Goal: Task Accomplishment & Management: Manage account settings

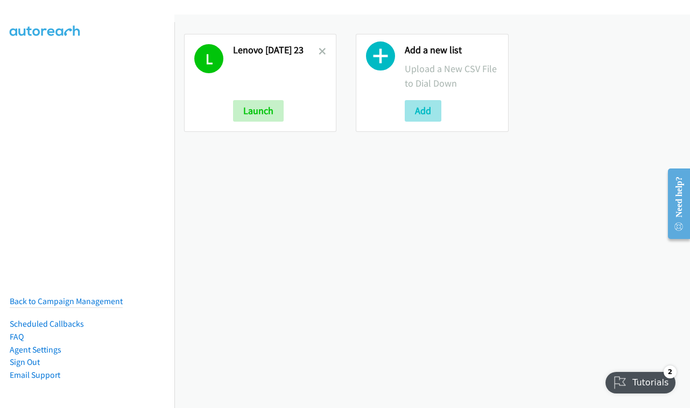
click at [428, 115] on button "Add" at bounding box center [423, 111] width 37 height 22
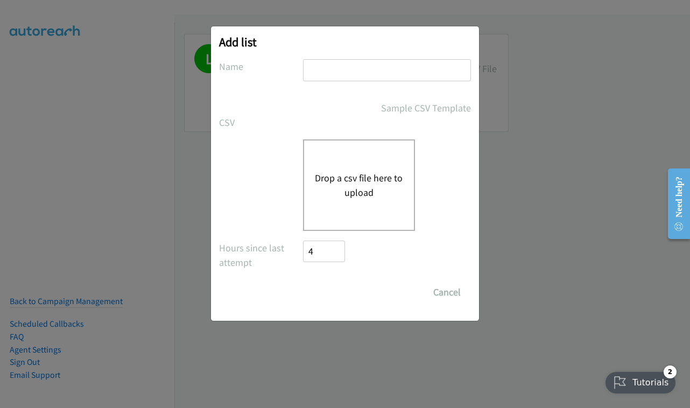
click at [399, 75] on input "text" at bounding box center [387, 70] width 168 height 22
type input "LENOVO - THURSDAY"
click at [368, 157] on div "Drop a csv file here to upload" at bounding box center [359, 184] width 112 height 91
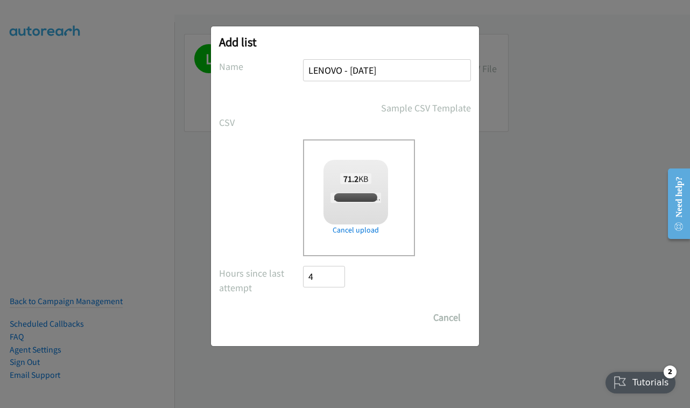
checkbox input "true"
click at [334, 315] on div "Save List Cancel" at bounding box center [387, 318] width 168 height 22
click at [334, 315] on input "Save List" at bounding box center [331, 318] width 57 height 22
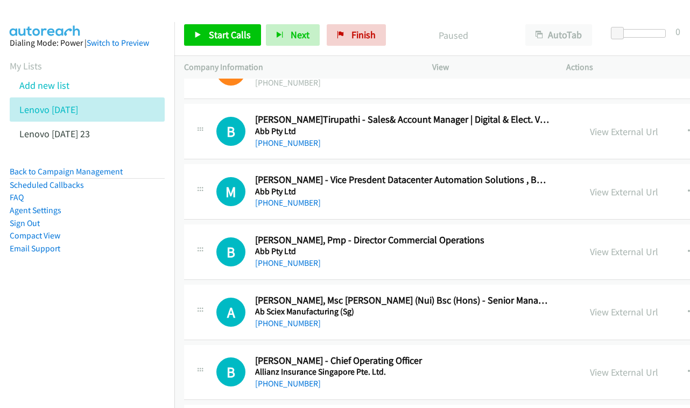
scroll to position [91, 0]
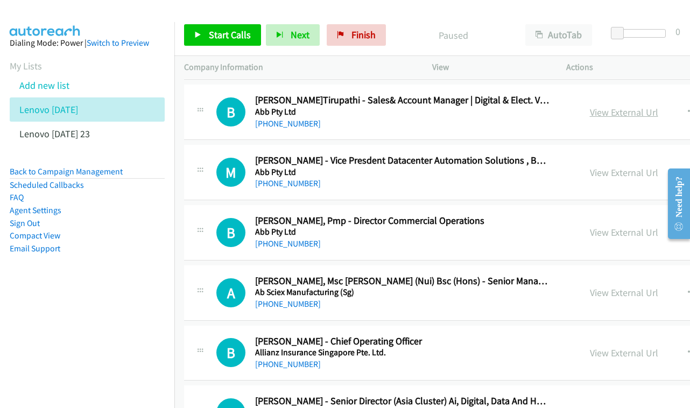
click at [614, 118] on link "View External Url" at bounding box center [624, 112] width 68 height 12
click at [618, 190] on div "View External Url View External Url Schedule/Manage Callback Start Calls Here R…" at bounding box center [684, 172] width 208 height 36
click at [629, 179] on link "View External Url" at bounding box center [624, 172] width 68 height 12
click at [629, 238] on link "View External Url" at bounding box center [624, 232] width 68 height 12
click at [616, 293] on div "View External Url View External Url Schedule/Manage Callback Start Calls Here R…" at bounding box center [684, 293] width 208 height 36
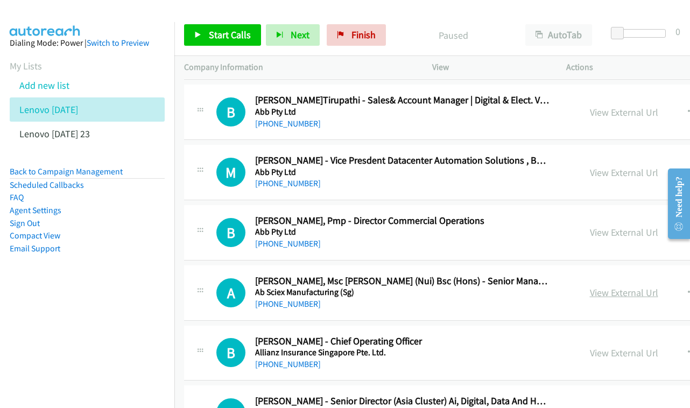
click at [618, 299] on link "View External Url" at bounding box center [624, 292] width 68 height 12
click at [639, 359] on link "View External Url" at bounding box center [624, 353] width 68 height 12
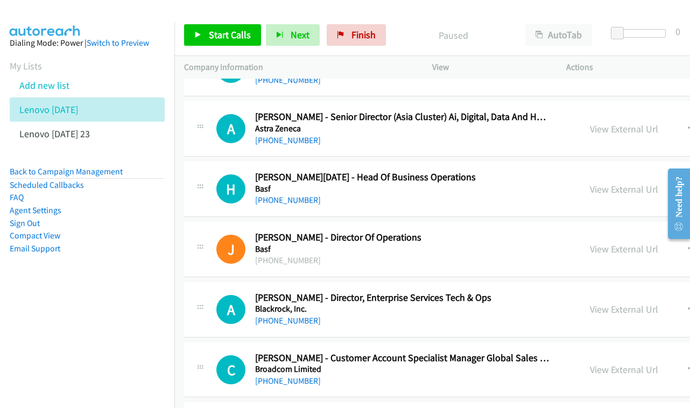
scroll to position [410, 0]
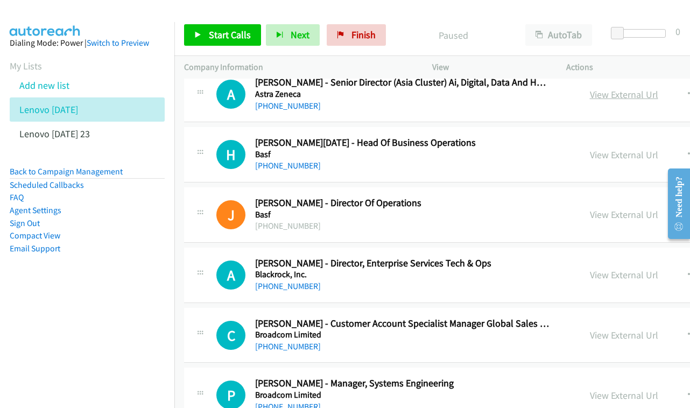
click at [652, 98] on link "View External Url" at bounding box center [624, 94] width 68 height 12
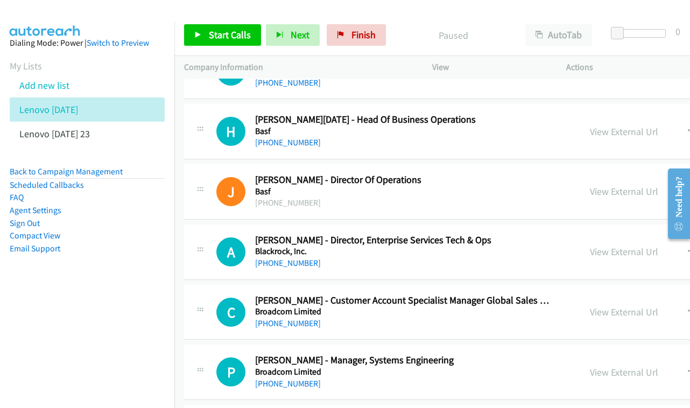
scroll to position [438, 0]
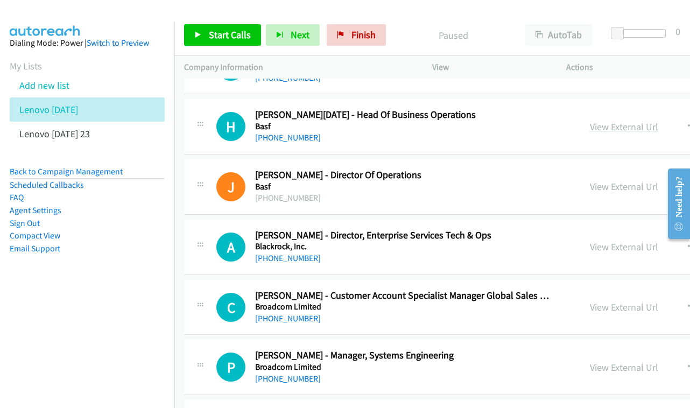
click at [614, 133] on link "View External Url" at bounding box center [624, 127] width 68 height 12
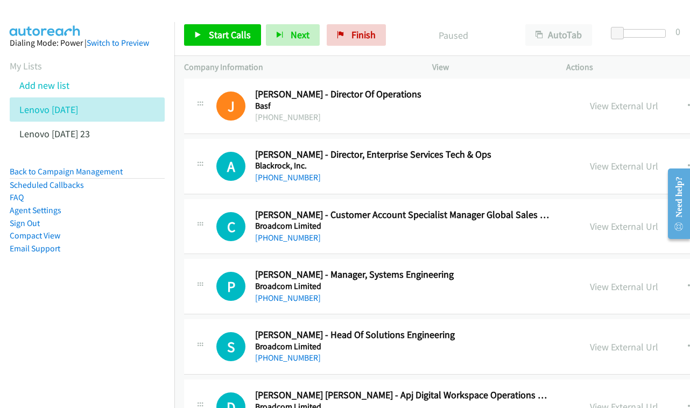
scroll to position [569, 0]
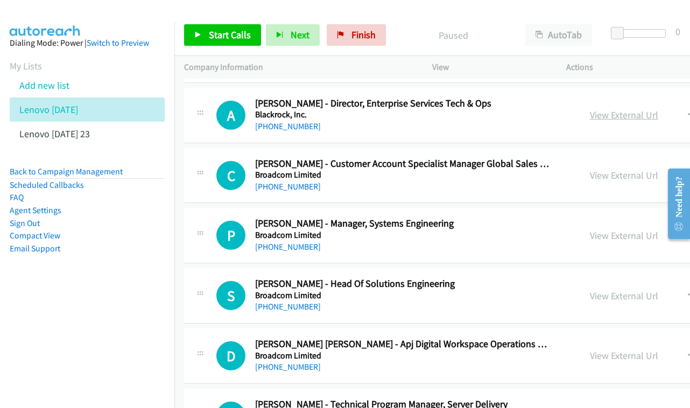
click at [610, 119] on link "View External Url" at bounding box center [624, 115] width 68 height 12
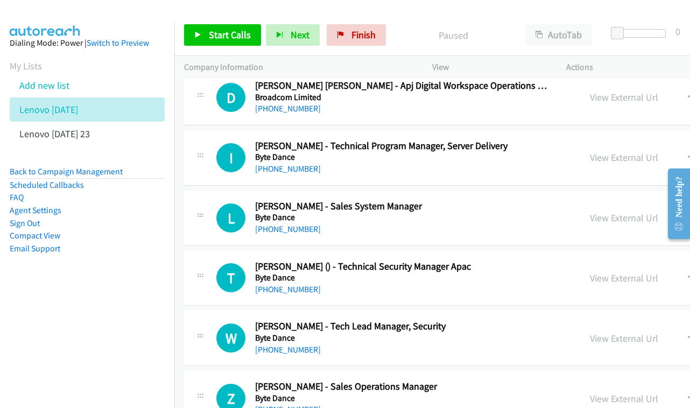
scroll to position [819, 0]
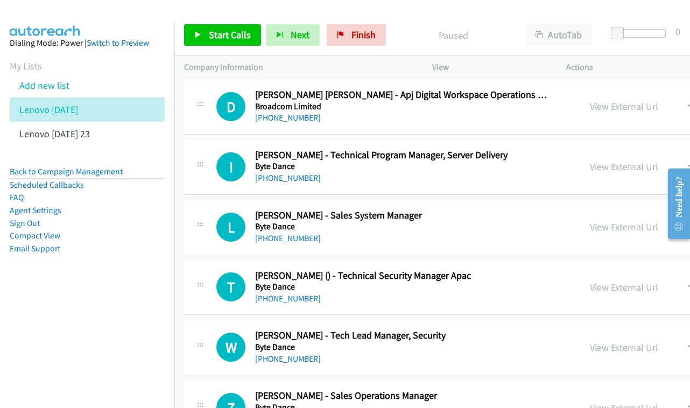
click at [630, 97] on div "View External Url View External Url Schedule/Manage Callback Start Calls Here R…" at bounding box center [684, 107] width 208 height 36
click at [626, 111] on link "View External Url" at bounding box center [624, 106] width 68 height 12
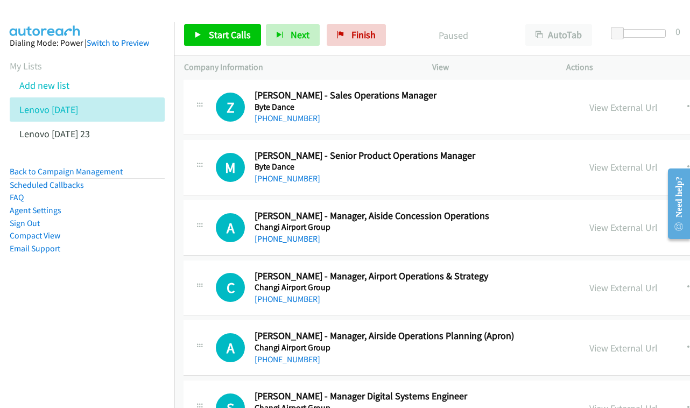
scroll to position [1116, 1]
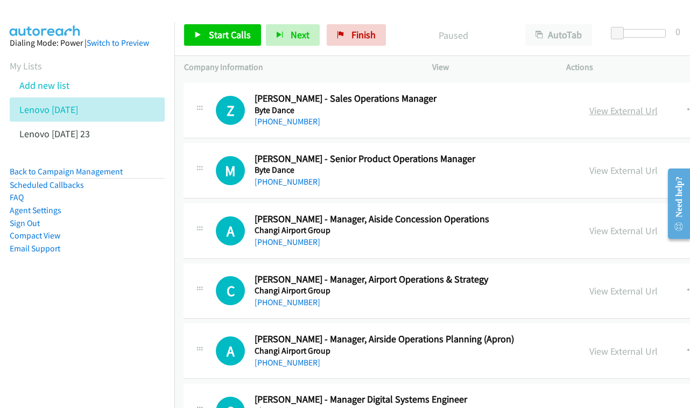
click at [639, 110] on link "View External Url" at bounding box center [623, 110] width 68 height 12
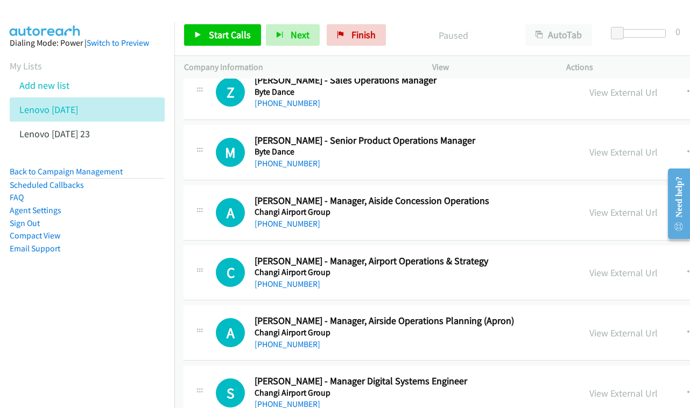
scroll to position [1141, 1]
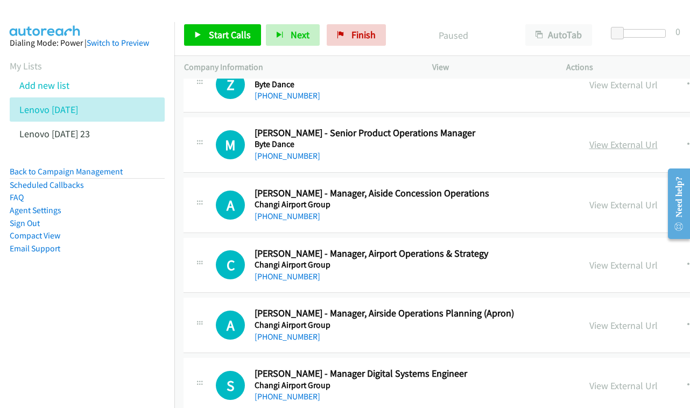
click at [637, 140] on link "View External Url" at bounding box center [623, 144] width 68 height 12
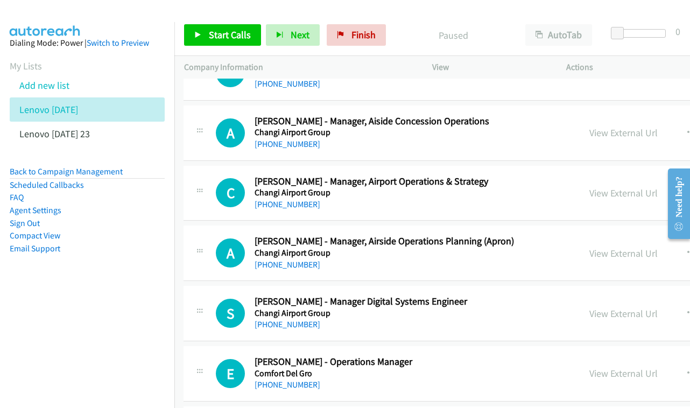
scroll to position [1216, 1]
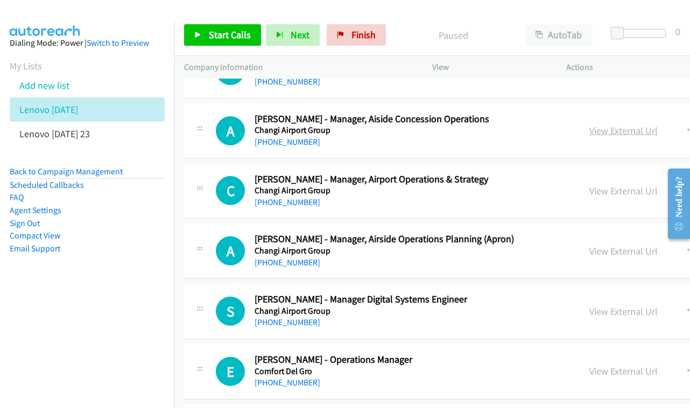
click at [637, 124] on link "View External Url" at bounding box center [623, 130] width 68 height 12
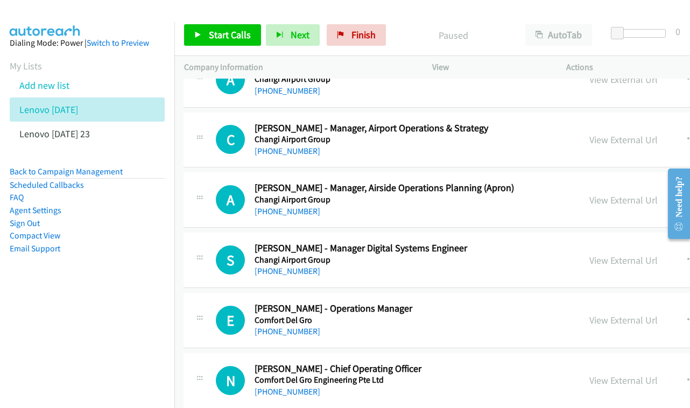
scroll to position [1276, 1]
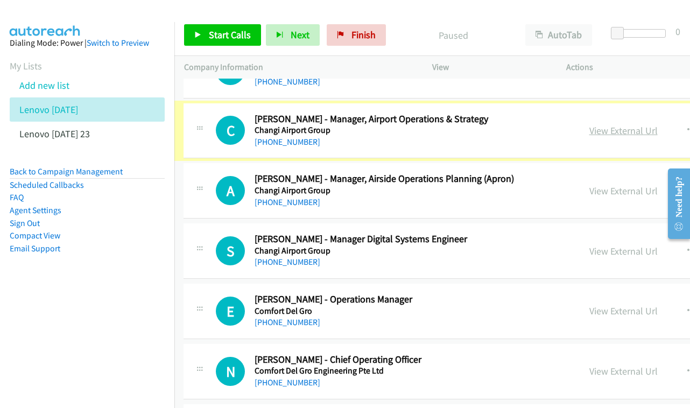
click at [642, 124] on link "View External Url" at bounding box center [623, 130] width 68 height 12
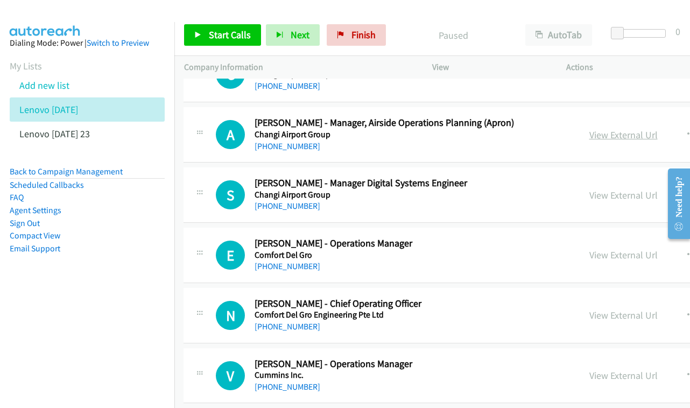
scroll to position [1333, 1]
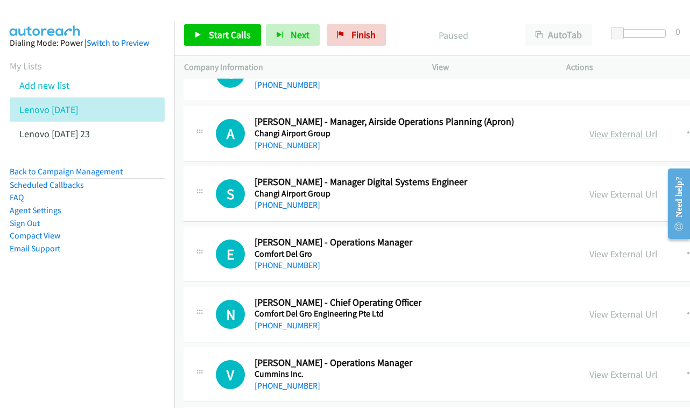
click at [641, 128] on link "View External Url" at bounding box center [623, 134] width 68 height 12
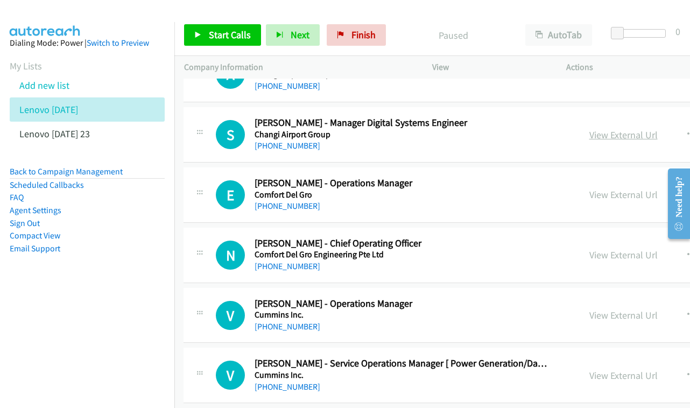
scroll to position [1393, 1]
click at [640, 128] on link "View External Url" at bounding box center [623, 134] width 68 height 12
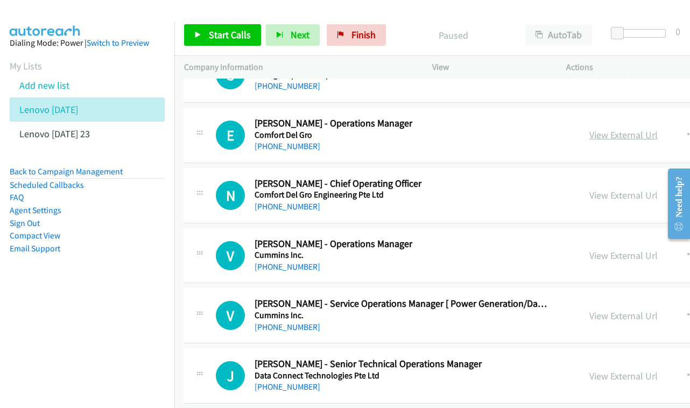
scroll to position [1453, 0]
click at [627, 128] on link "View External Url" at bounding box center [624, 134] width 68 height 12
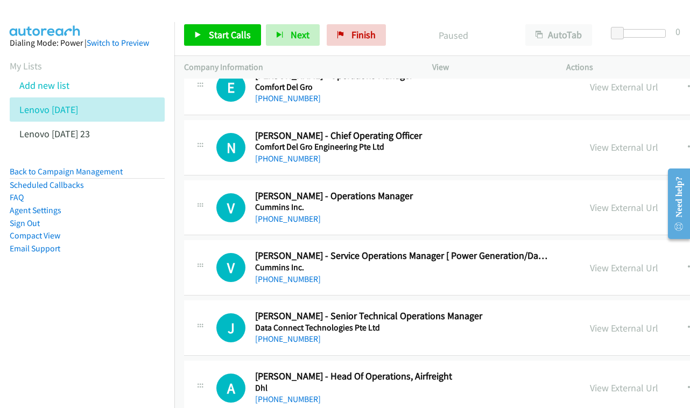
scroll to position [1505, 0]
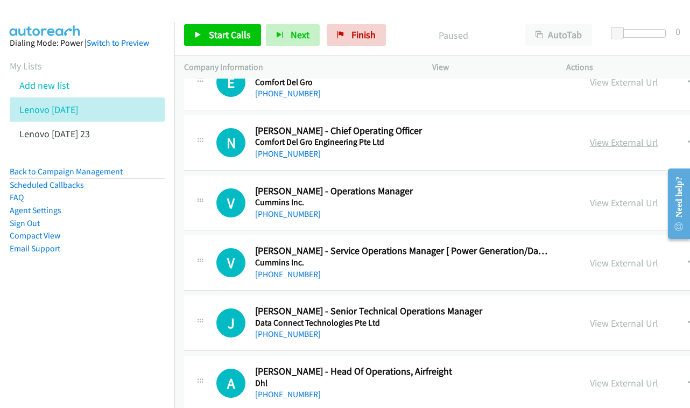
drag, startPoint x: 650, startPoint y: 142, endPoint x: 647, endPoint y: 135, distance: 8.0
click at [650, 142] on div "View External Url View External Url Schedule/Manage Callback Start Calls Here R…" at bounding box center [684, 143] width 208 height 36
click at [647, 136] on link "View External Url" at bounding box center [624, 142] width 68 height 12
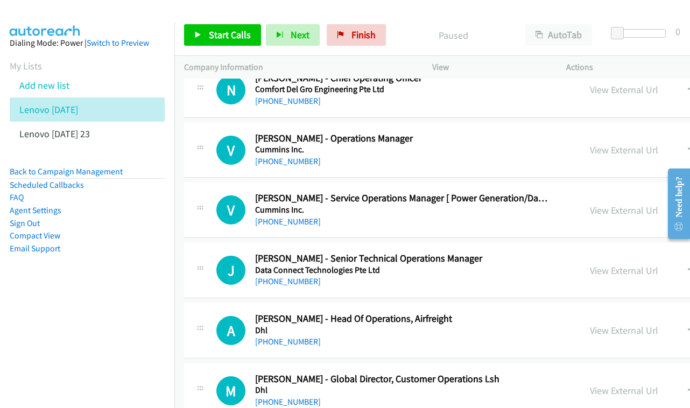
scroll to position [1563, 0]
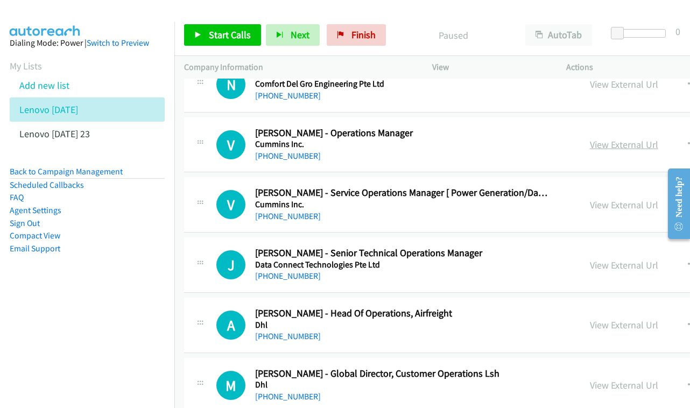
click at [642, 138] on link "View External Url" at bounding box center [624, 144] width 68 height 12
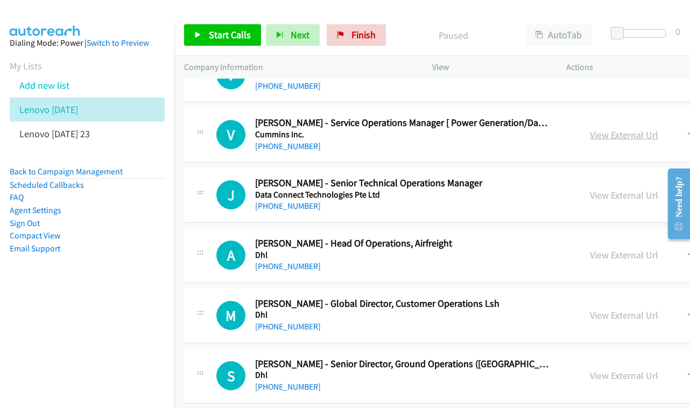
scroll to position [1634, 0]
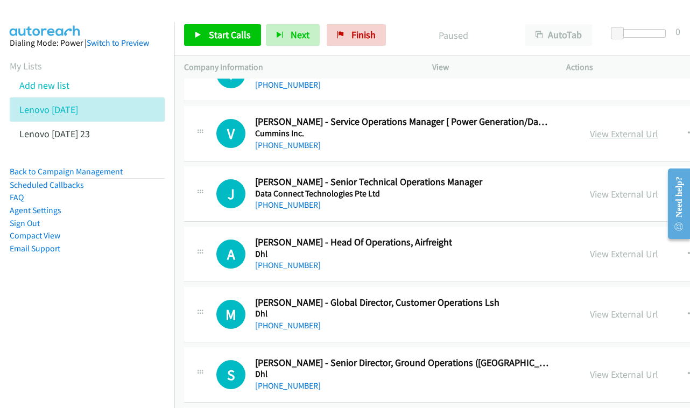
click at [624, 128] on link "View External Url" at bounding box center [624, 134] width 68 height 12
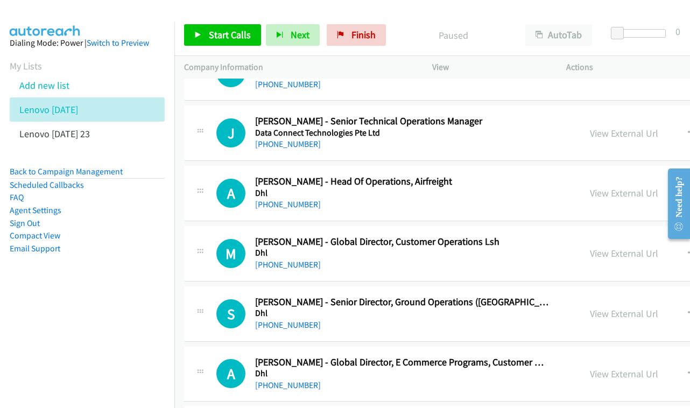
scroll to position [1697, 0]
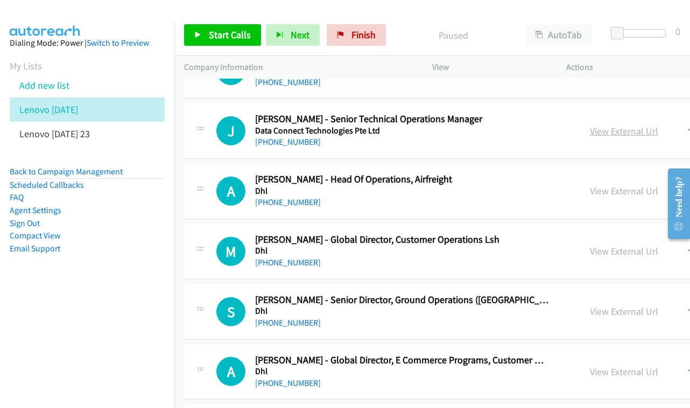
click at [611, 125] on link "View External Url" at bounding box center [624, 131] width 68 height 12
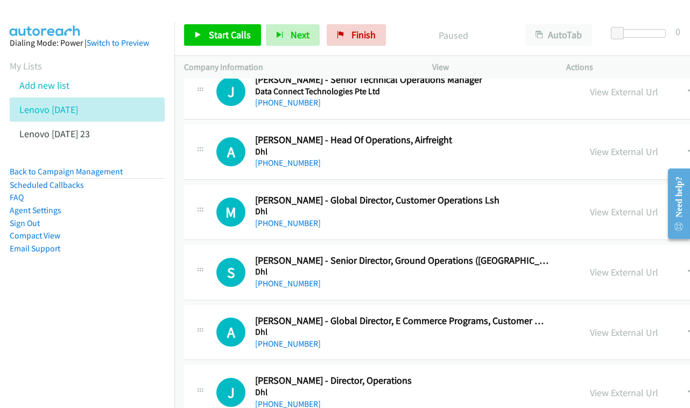
scroll to position [1743, 0]
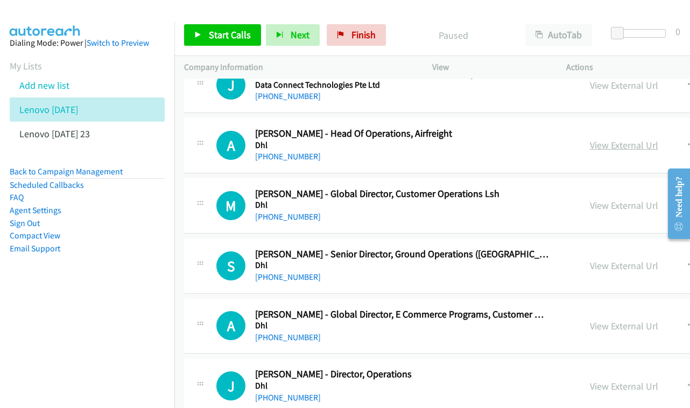
click at [628, 139] on link "View External Url" at bounding box center [624, 145] width 68 height 12
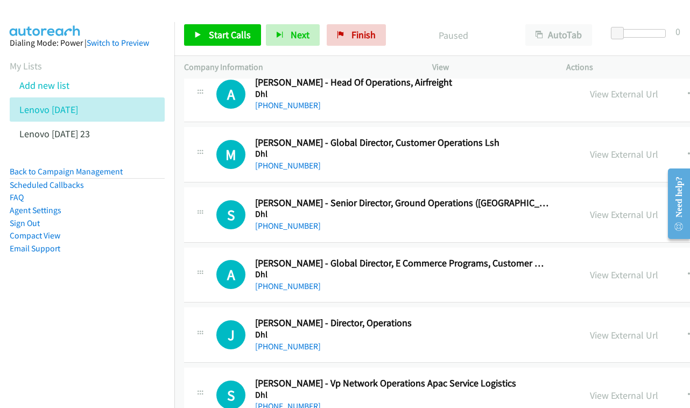
scroll to position [1800, 0]
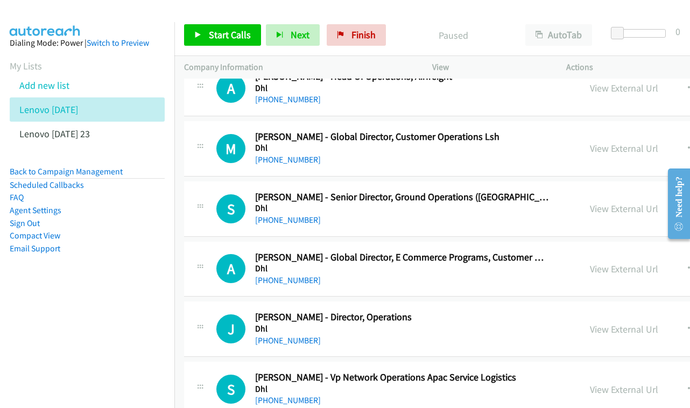
click at [629, 141] on div "View External Url" at bounding box center [624, 148] width 68 height 15
click at [625, 142] on link "View External Url" at bounding box center [624, 148] width 68 height 12
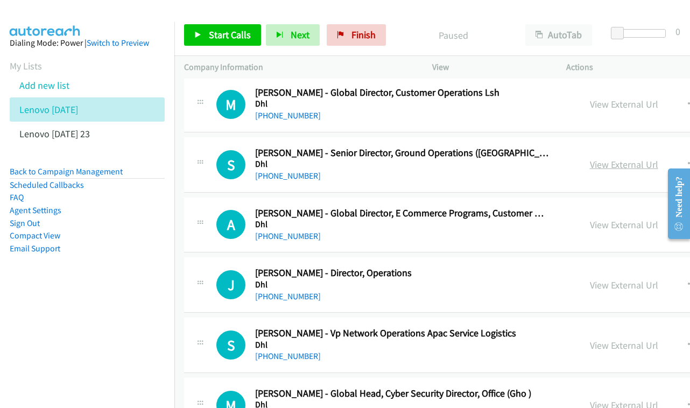
scroll to position [1844, 0]
click at [658, 158] on link "View External Url" at bounding box center [624, 164] width 68 height 12
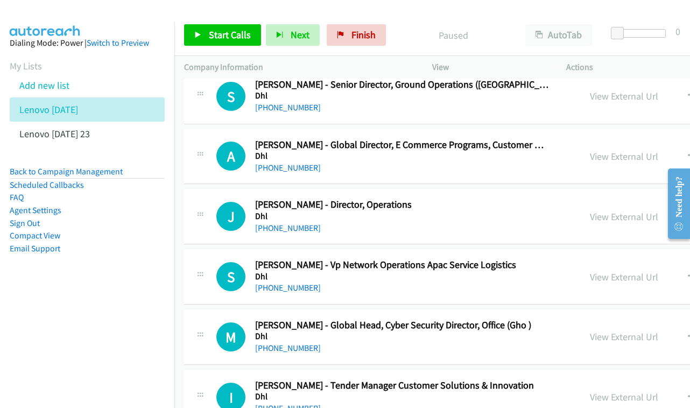
scroll to position [1913, 0]
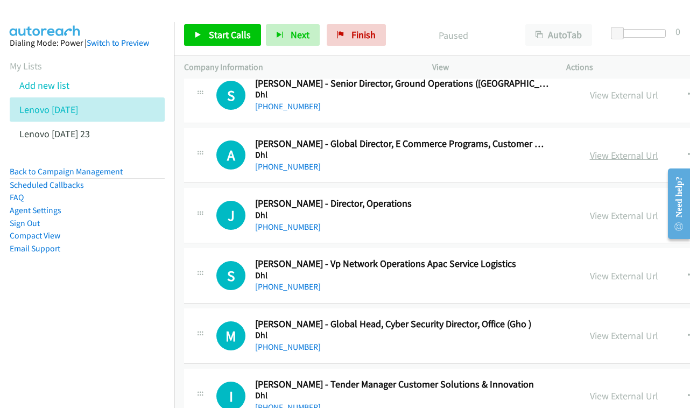
click at [644, 149] on link "View External Url" at bounding box center [624, 155] width 68 height 12
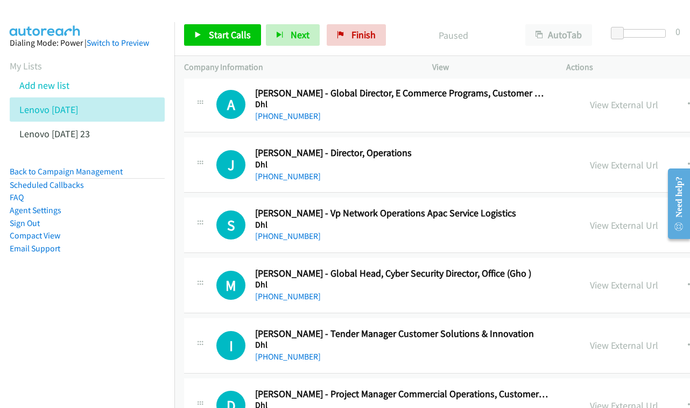
scroll to position [1964, 0]
click at [625, 159] on link "View External Url" at bounding box center [624, 165] width 68 height 12
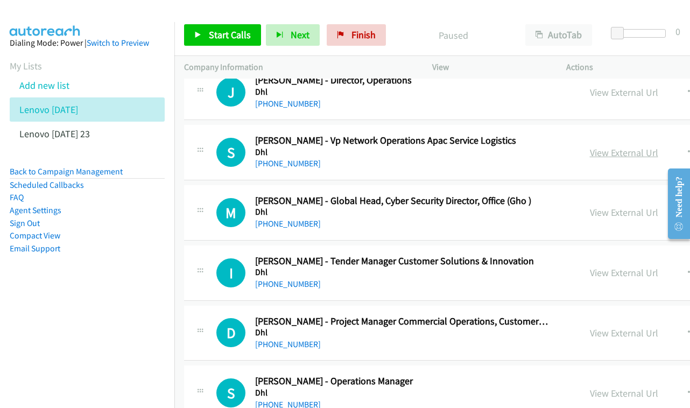
scroll to position [2038, 0]
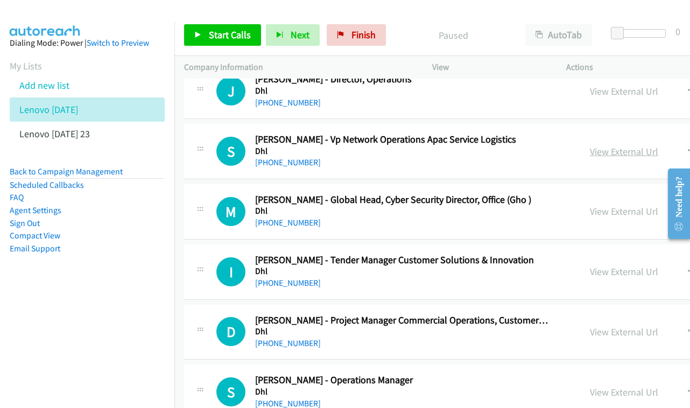
click at [645, 145] on link "View External Url" at bounding box center [624, 151] width 68 height 12
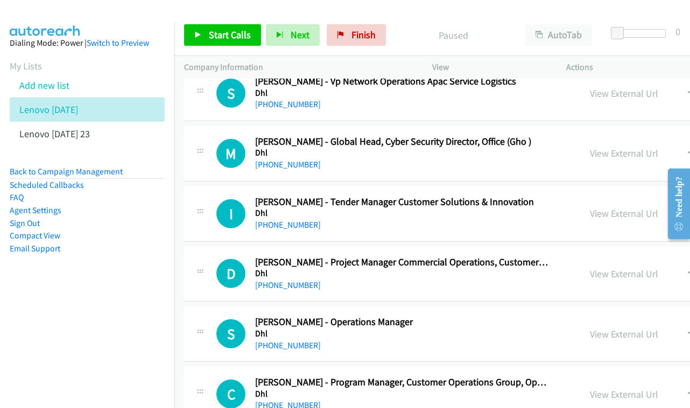
scroll to position [2096, 0]
click at [620, 145] on div "View External Url" at bounding box center [624, 152] width 68 height 15
click at [621, 146] on link "View External Url" at bounding box center [624, 152] width 68 height 12
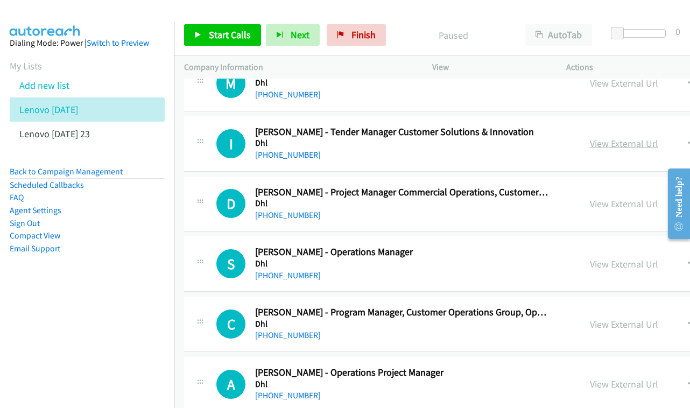
scroll to position [2167, 0]
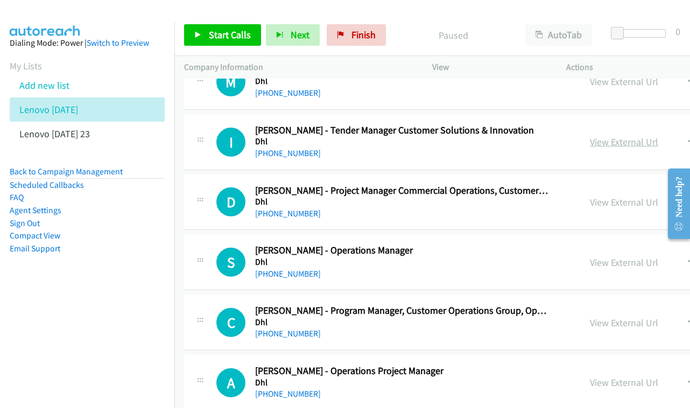
click at [602, 136] on link "View External Url" at bounding box center [624, 142] width 68 height 12
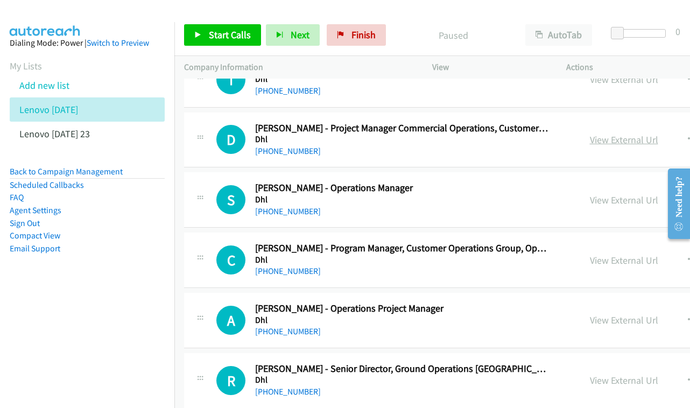
scroll to position [2231, 0]
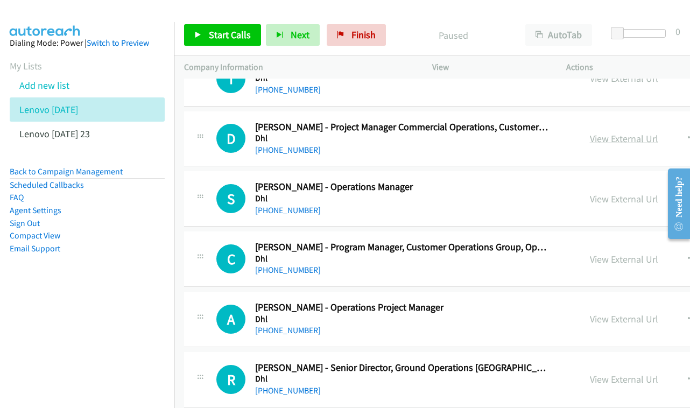
click at [658, 132] on link "View External Url" at bounding box center [624, 138] width 68 height 12
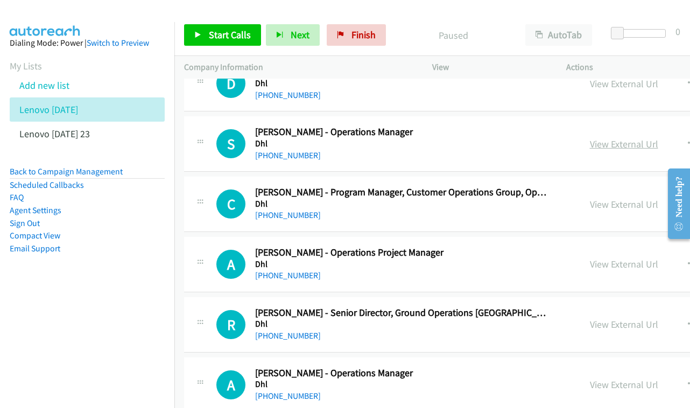
scroll to position [2292, 0]
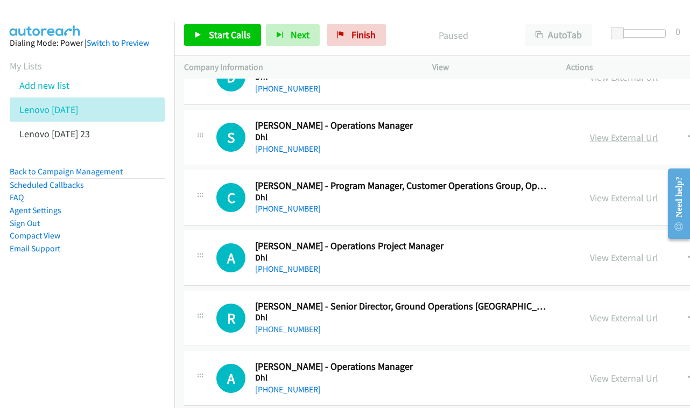
click at [629, 131] on link "View External Url" at bounding box center [624, 137] width 68 height 12
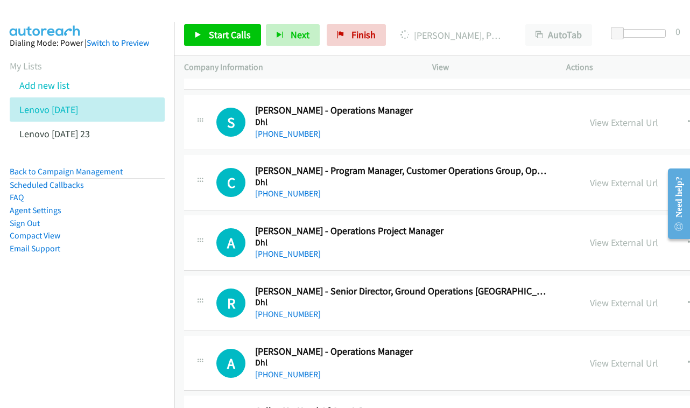
scroll to position [2339, 0]
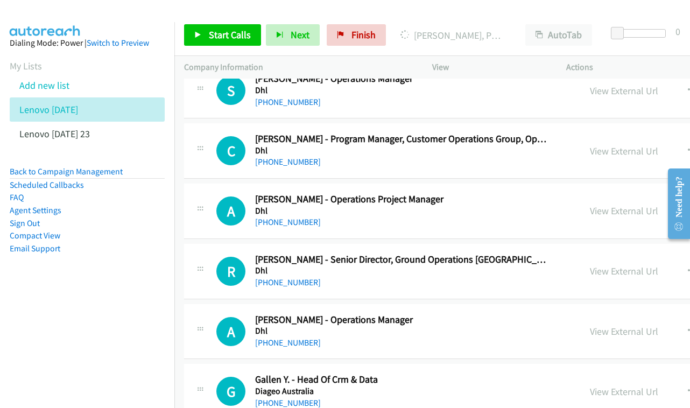
click at [640, 133] on div "View External Url View External Url Schedule/Manage Callback Start Calls Here R…" at bounding box center [684, 151] width 208 height 36
click at [639, 145] on link "View External Url" at bounding box center [624, 151] width 68 height 12
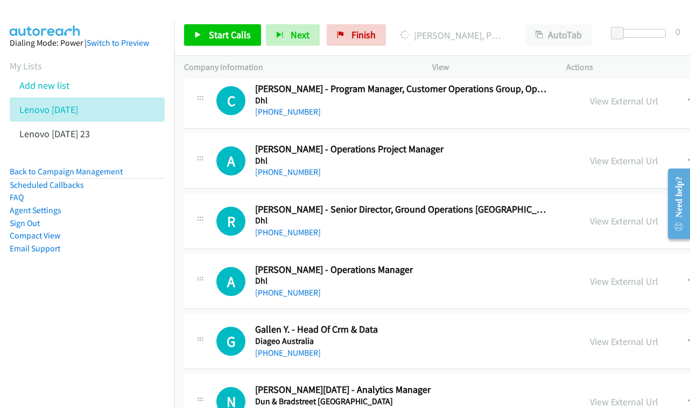
scroll to position [2403, 0]
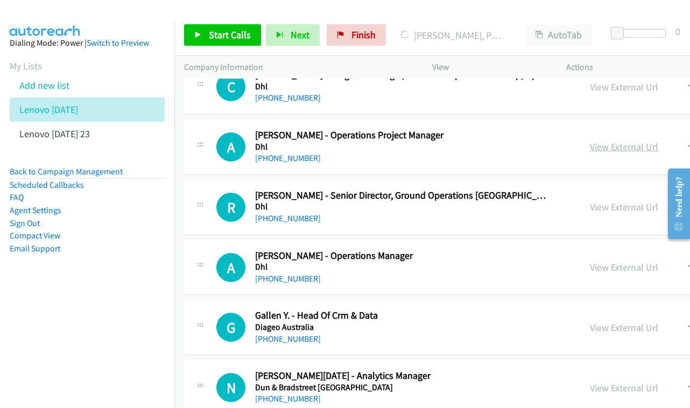
click at [627, 140] on link "View External Url" at bounding box center [624, 146] width 68 height 12
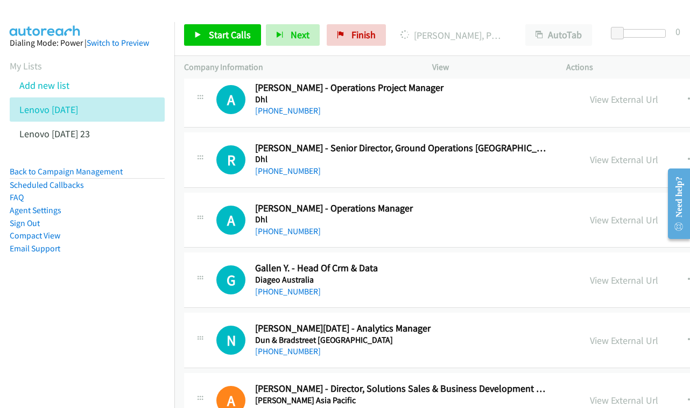
scroll to position [2463, 0]
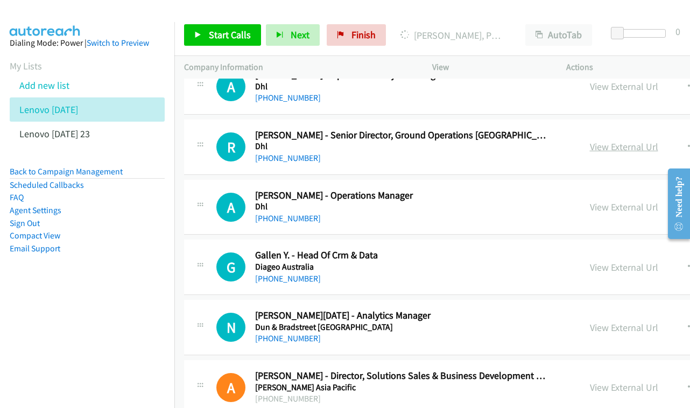
click at [614, 140] on link "View External Url" at bounding box center [624, 146] width 68 height 12
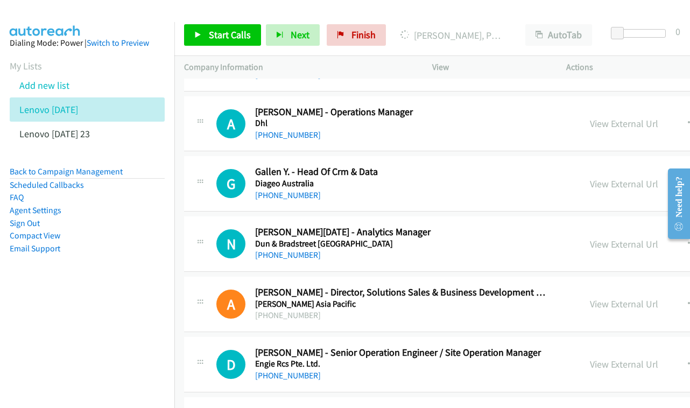
scroll to position [2529, 0]
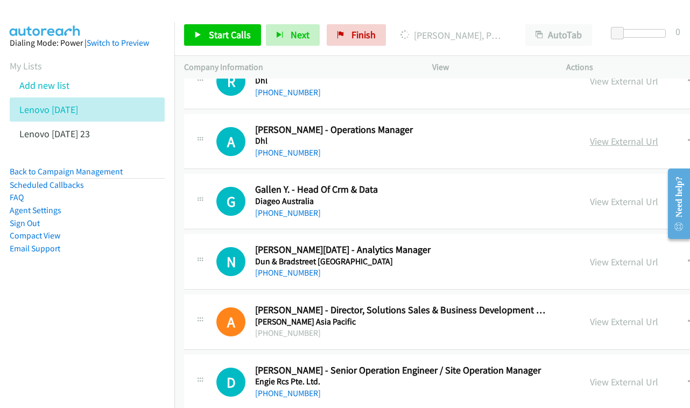
click at [643, 135] on link "View External Url" at bounding box center [624, 141] width 68 height 12
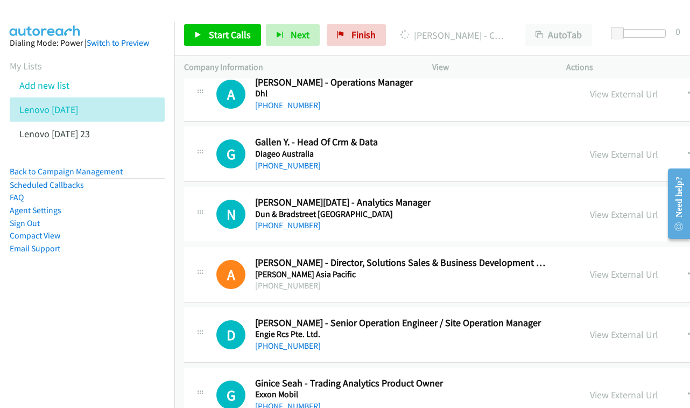
scroll to position [2578, 0]
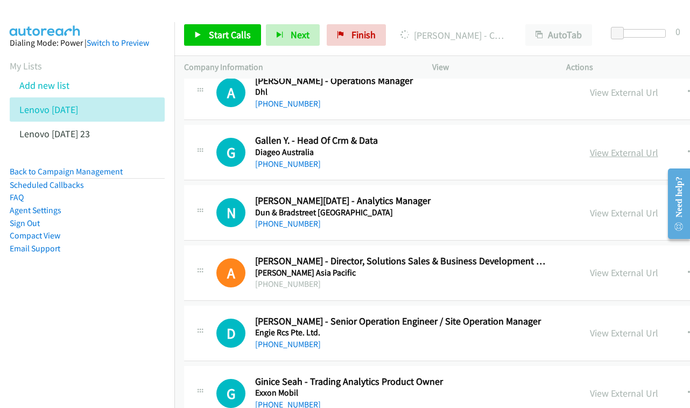
click at [639, 146] on link "View External Url" at bounding box center [624, 152] width 68 height 12
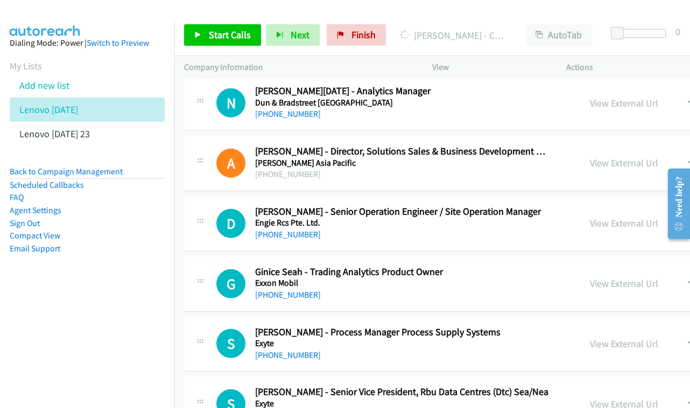
scroll to position [2755, 0]
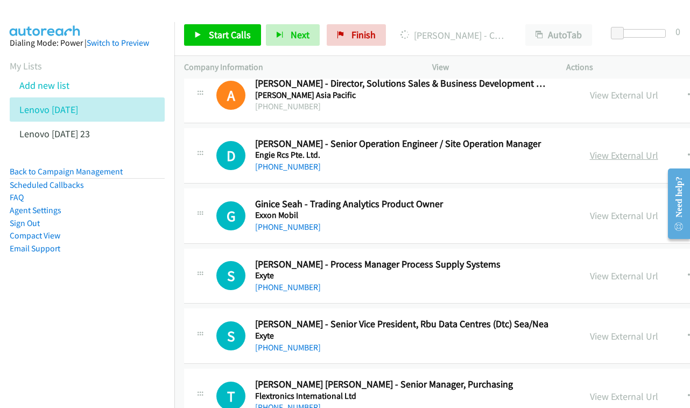
click at [643, 149] on link "View External Url" at bounding box center [624, 155] width 68 height 12
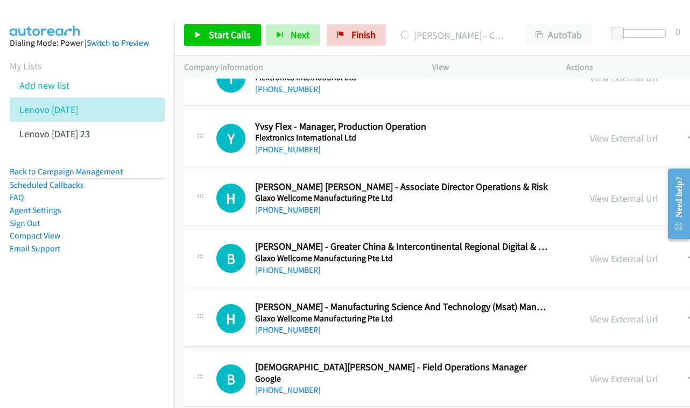
scroll to position [3135, 0]
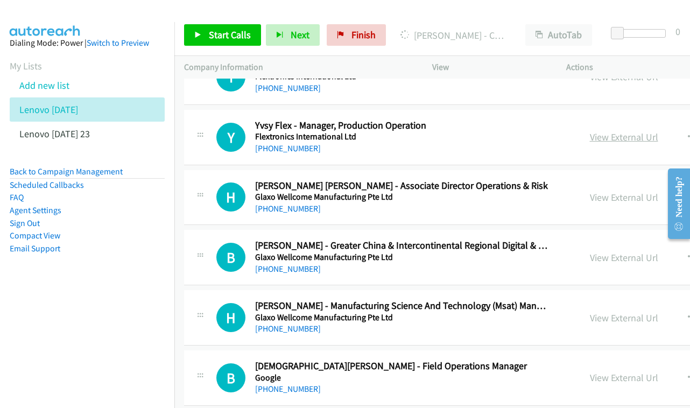
click at [631, 131] on link "View External Url" at bounding box center [624, 137] width 68 height 12
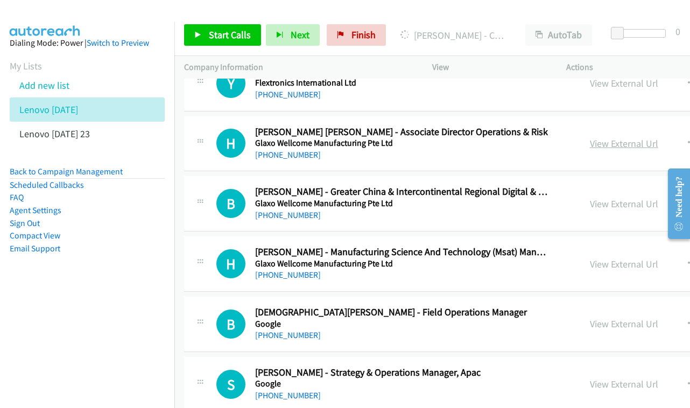
scroll to position [3189, 0]
click at [612, 137] on link "View External Url" at bounding box center [624, 143] width 68 height 12
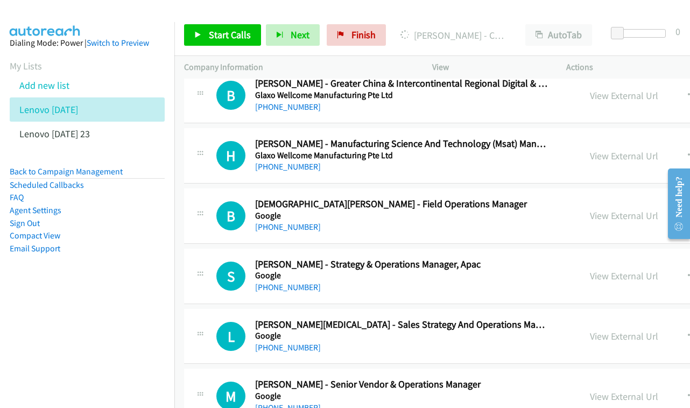
scroll to position [3349, 0]
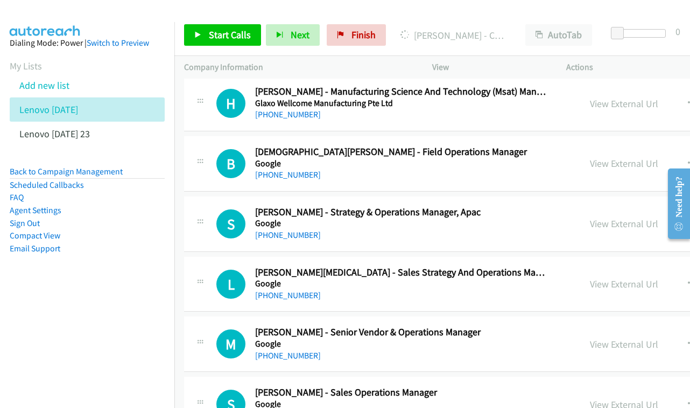
click at [605, 156] on div "View External Url" at bounding box center [624, 163] width 68 height 15
click at [608, 157] on link "View External Url" at bounding box center [624, 163] width 68 height 12
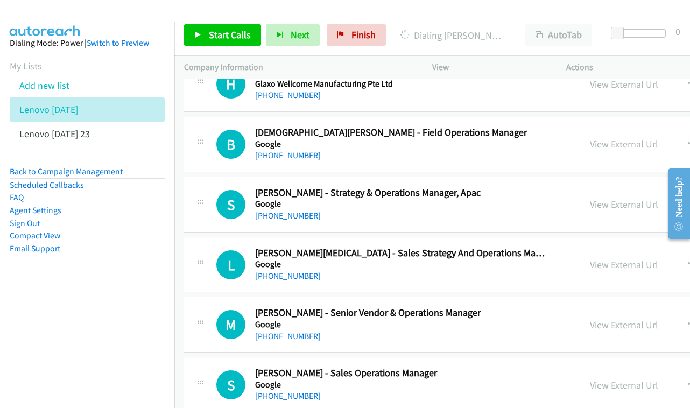
scroll to position [3408, 0]
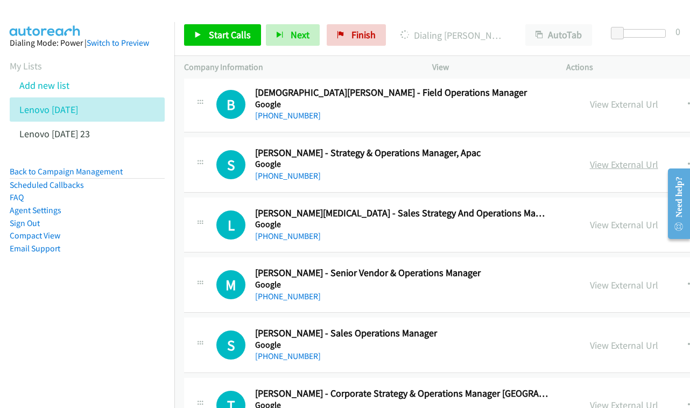
click at [632, 158] on link "View External Url" at bounding box center [624, 164] width 68 height 12
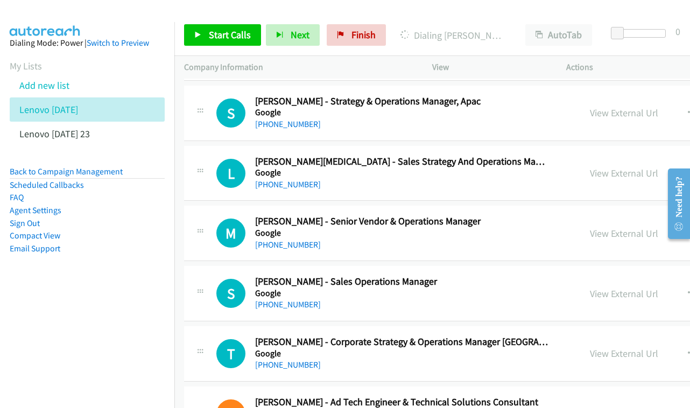
scroll to position [3462, 0]
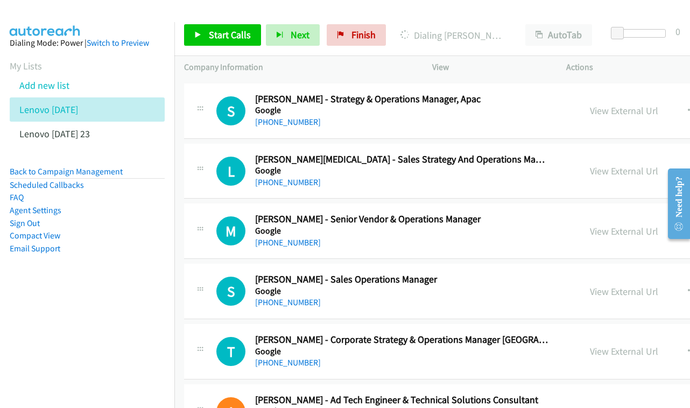
click at [631, 164] on div "View External Url" at bounding box center [624, 171] width 68 height 15
click at [619, 165] on link "View External Url" at bounding box center [624, 171] width 68 height 12
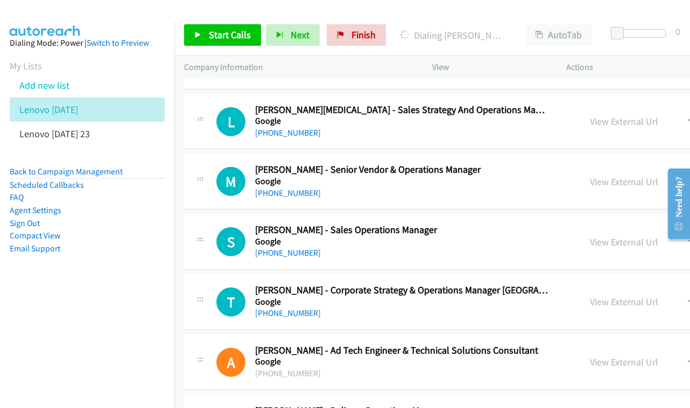
scroll to position [3527, 0]
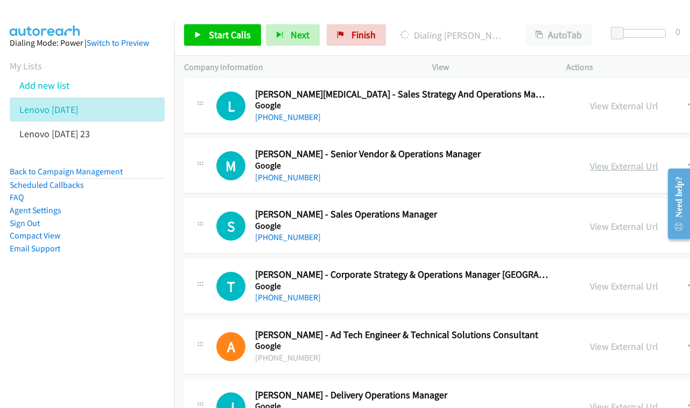
click at [631, 160] on link "View External Url" at bounding box center [624, 166] width 68 height 12
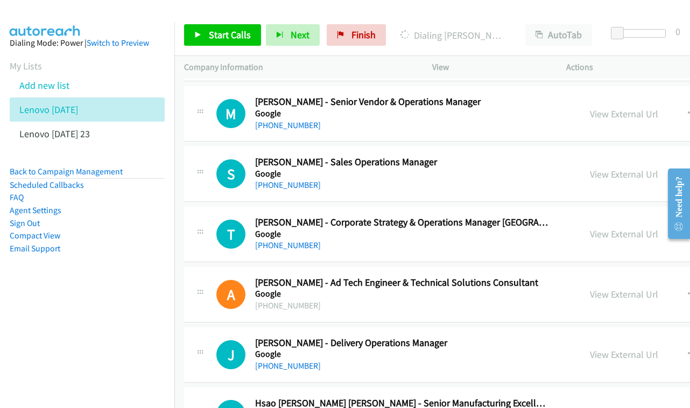
scroll to position [3582, 0]
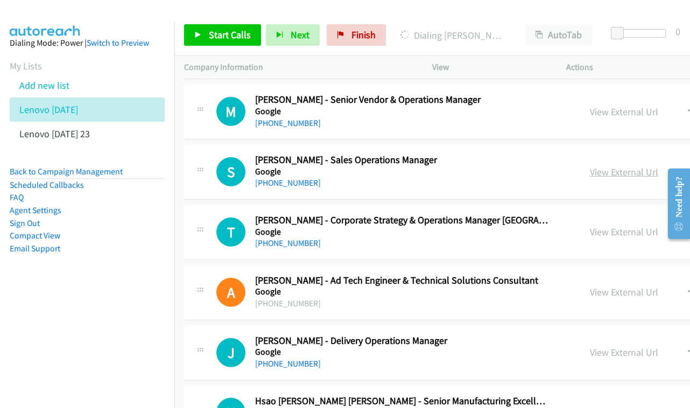
click at [624, 166] on link "View External Url" at bounding box center [624, 172] width 68 height 12
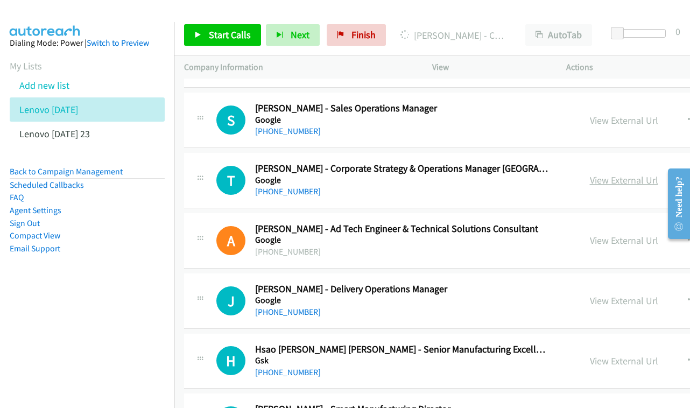
click at [628, 174] on link "View External Url" at bounding box center [624, 180] width 68 height 12
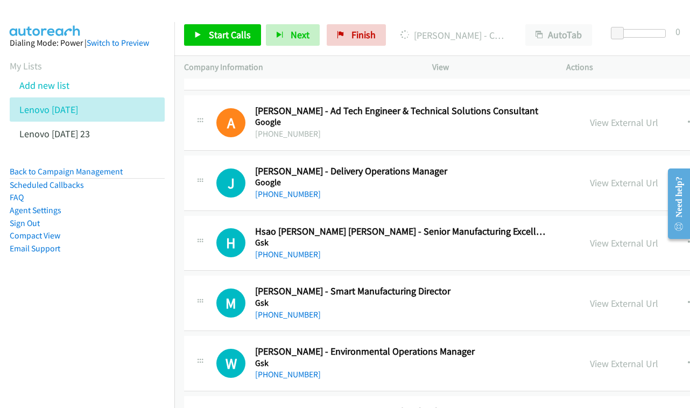
scroll to position [3752, 0]
click at [609, 165] on div "View External Url View External Url Schedule/Manage Callback Start Calls Here R…" at bounding box center [684, 183] width 208 height 36
click at [614, 165] on div "View External Url View External Url Schedule/Manage Callback Start Calls Here R…" at bounding box center [684, 183] width 208 height 36
click at [621, 176] on link "View External Url" at bounding box center [624, 182] width 68 height 12
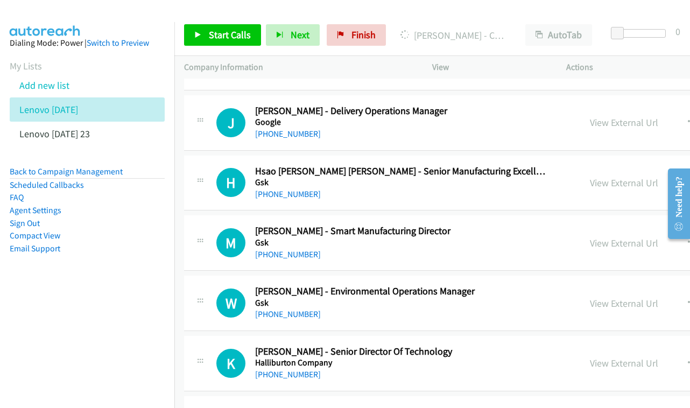
scroll to position [3812, 0]
click at [634, 176] on link "View External Url" at bounding box center [624, 182] width 68 height 12
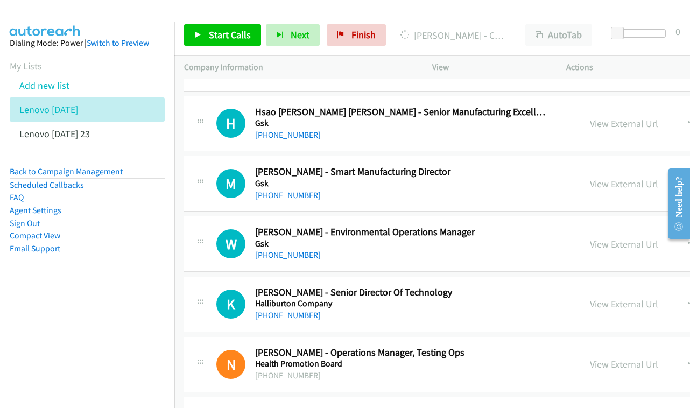
click at [650, 178] on link "View External Url" at bounding box center [624, 184] width 68 height 12
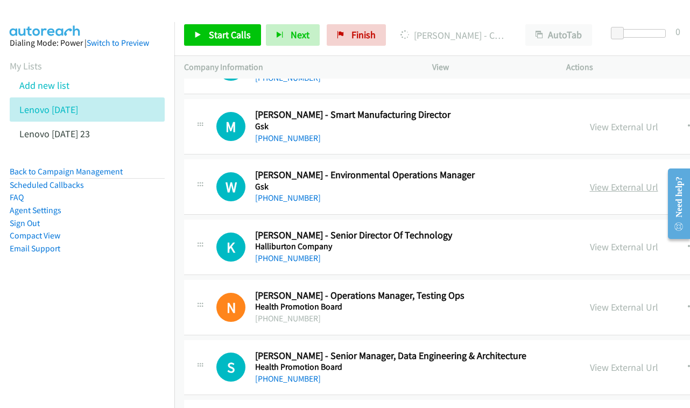
scroll to position [3930, 0]
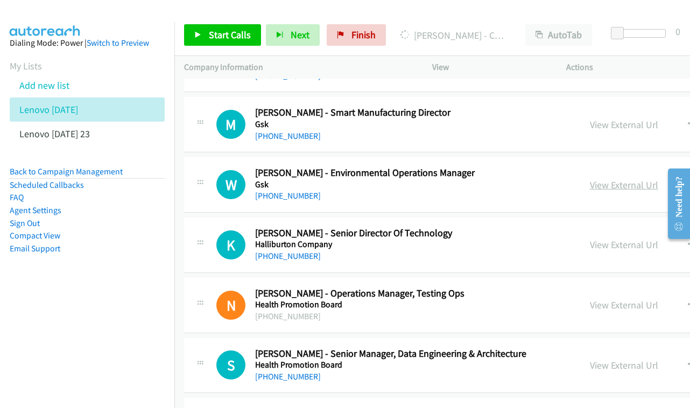
click at [643, 179] on link "View External Url" at bounding box center [624, 185] width 68 height 12
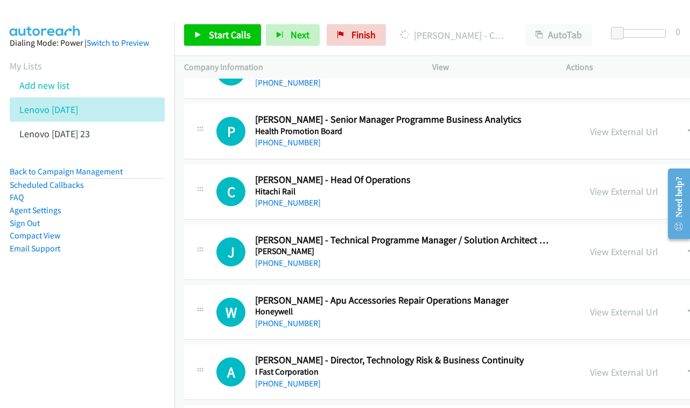
scroll to position [4284, 0]
click at [608, 173] on div "View External Url View External Url Schedule/Manage Callback Start Calls Here R…" at bounding box center [684, 191] width 208 height 36
click at [620, 185] on link "View External Url" at bounding box center [624, 191] width 68 height 12
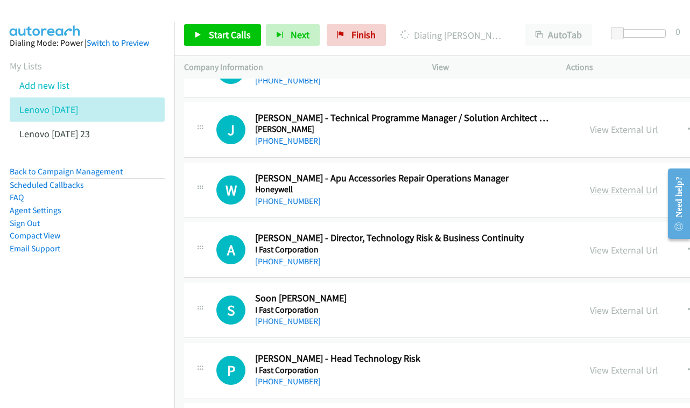
scroll to position [4408, 0]
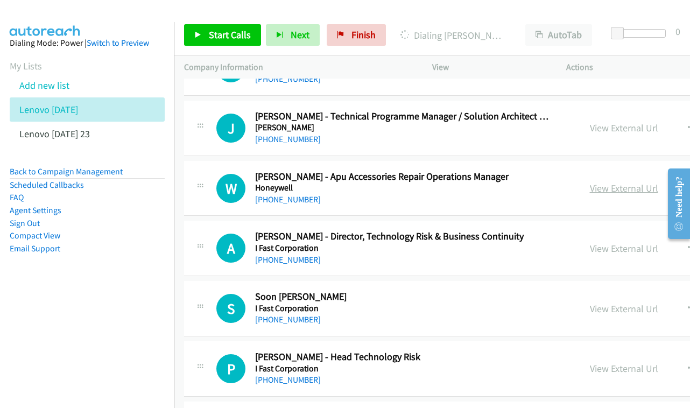
click at [627, 182] on link "View External Url" at bounding box center [624, 188] width 68 height 12
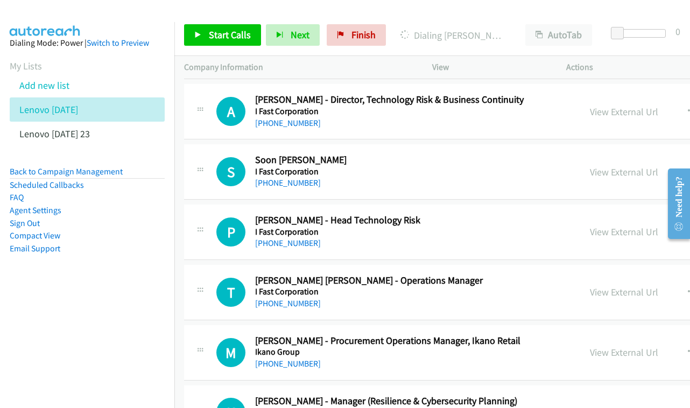
scroll to position [4545, 0]
